Goal: Task Accomplishment & Management: Manage account settings

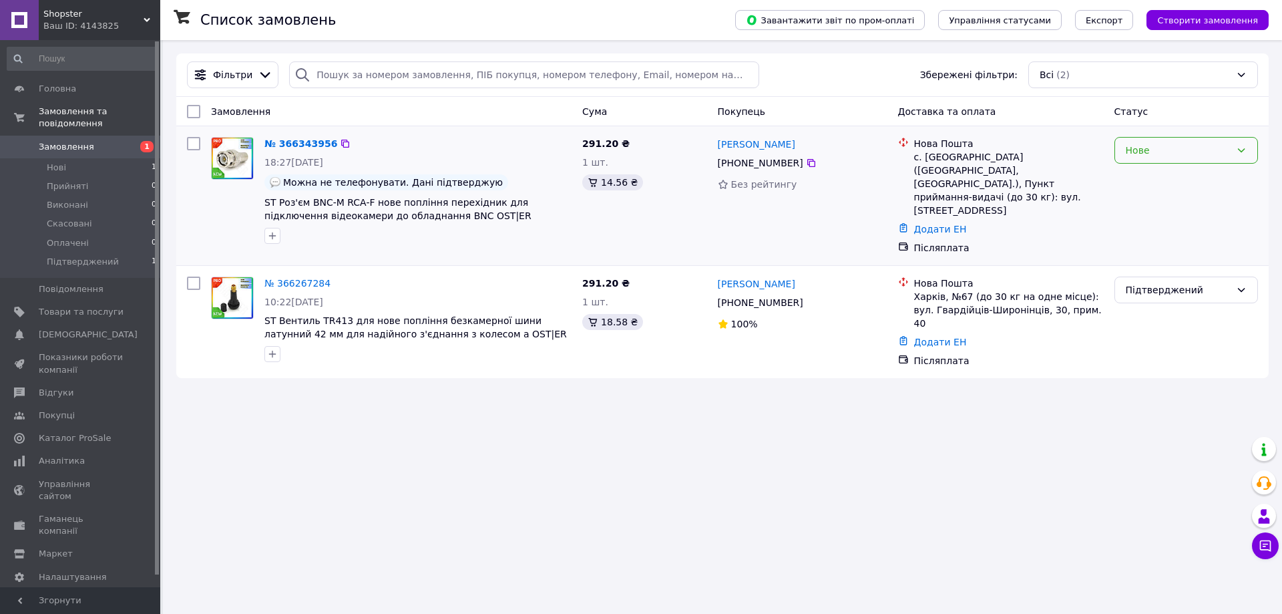
click at [1242, 156] on div "Нове" at bounding box center [1187, 150] width 144 height 27
click at [1162, 181] on li "Прийнято" at bounding box center [1186, 180] width 142 height 24
click at [1229, 154] on div "Прийнято" at bounding box center [1178, 150] width 105 height 15
click at [1173, 253] on li "Підтверджений" at bounding box center [1186, 252] width 142 height 24
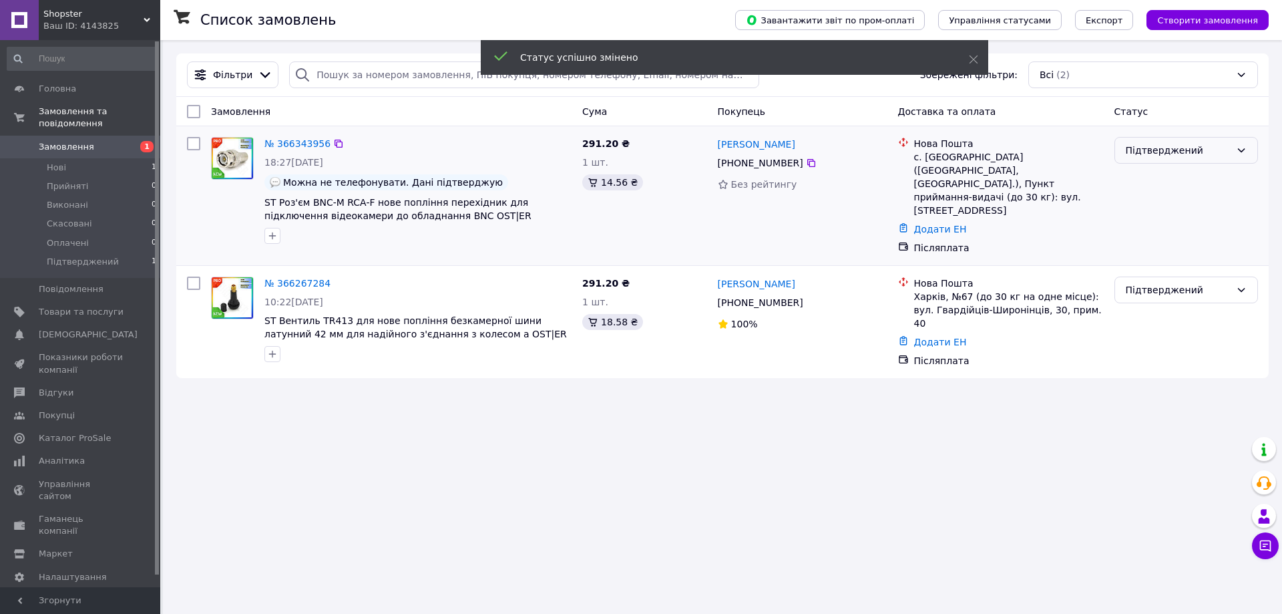
click at [1223, 150] on div "Підтверджений" at bounding box center [1178, 150] width 105 height 15
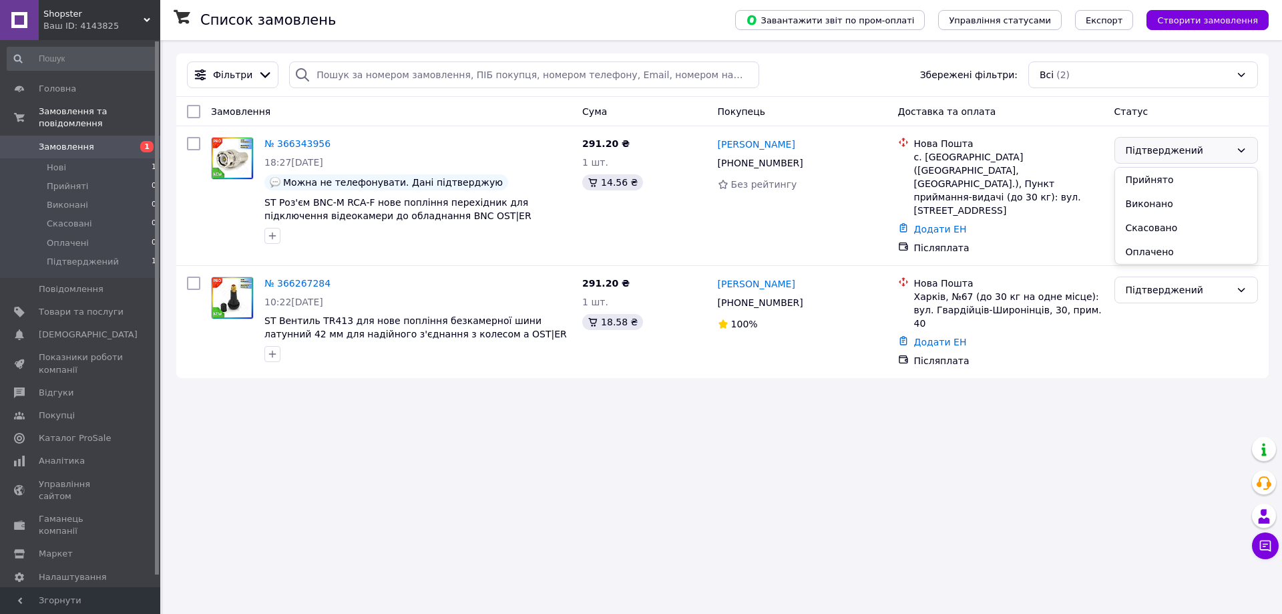
click at [806, 460] on div "Список замовлень Завантажити звіт по пром-оплаті Управління статусами Експорт С…" at bounding box center [722, 307] width 1119 height 614
